Goal: Task Accomplishment & Management: Use online tool/utility

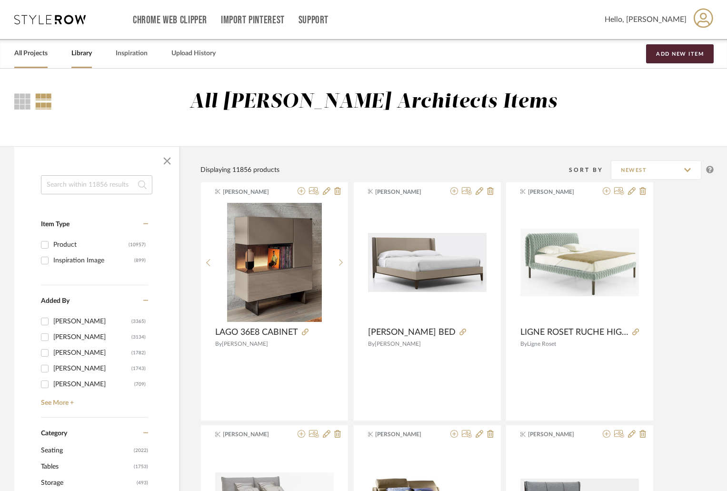
click at [36, 56] on link "All Projects" at bounding box center [30, 53] width 33 height 13
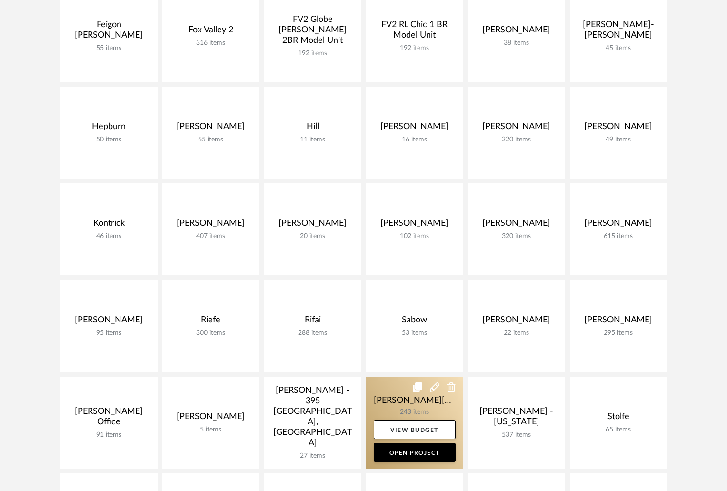
scroll to position [381, 0]
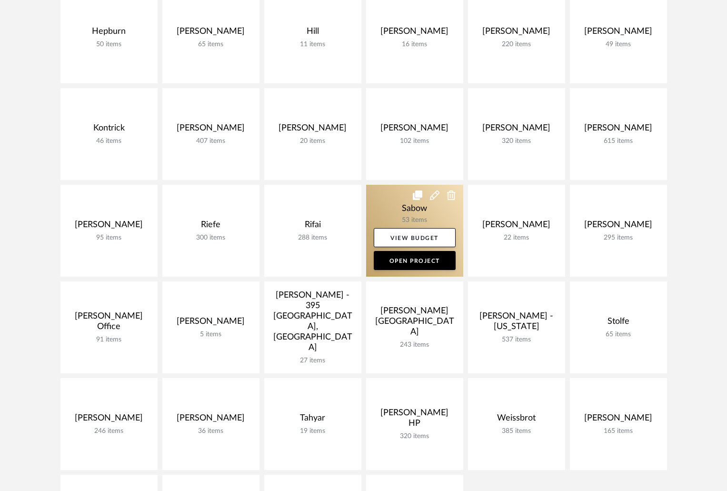
click at [410, 207] on link at bounding box center [414, 231] width 97 height 92
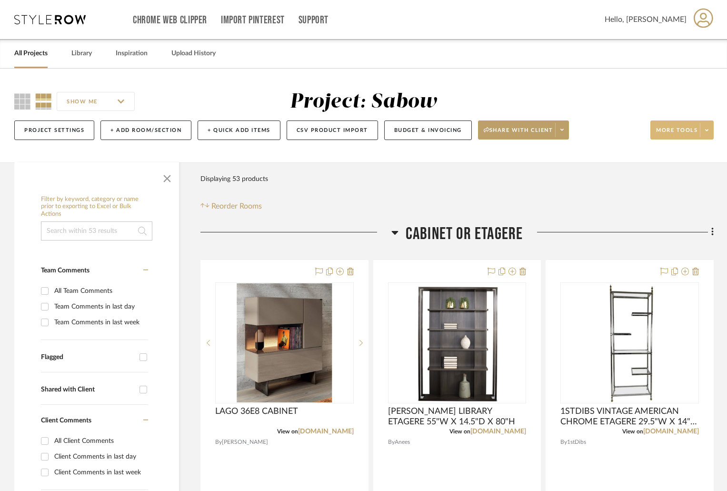
click at [706, 129] on icon at bounding box center [706, 130] width 3 height 2
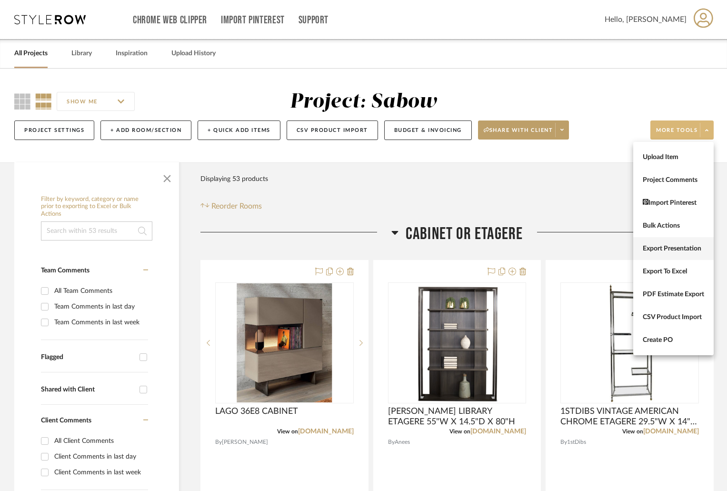
click at [683, 251] on span "Export Presentation" at bounding box center [673, 249] width 61 height 8
